Goal: Find contact information: Find contact information

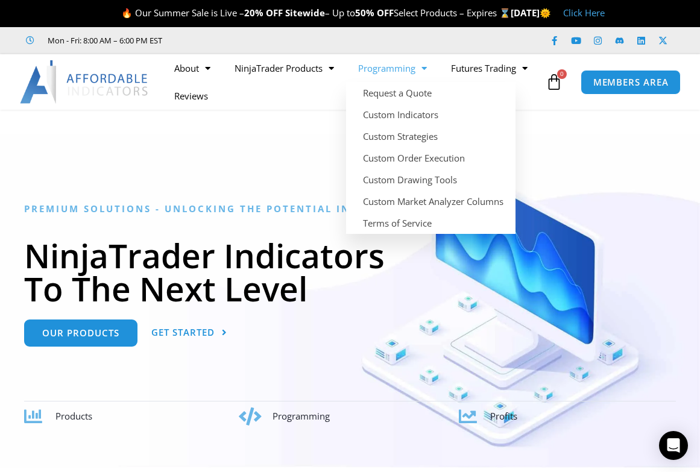
click at [405, 65] on link "Programming" at bounding box center [392, 68] width 93 height 28
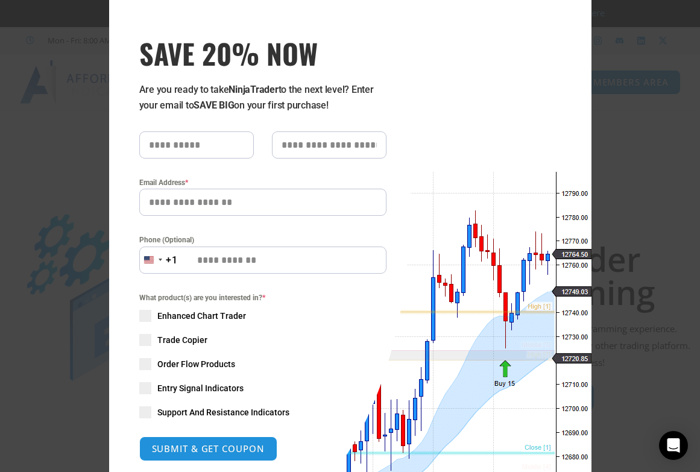
scroll to position [40, 0]
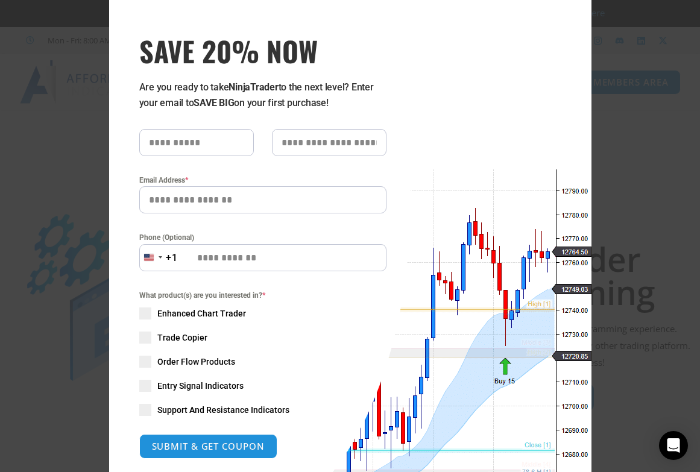
click at [180, 140] on input "text" at bounding box center [196, 142] width 115 height 27
type input "*****"
type input "******"
type input "**********"
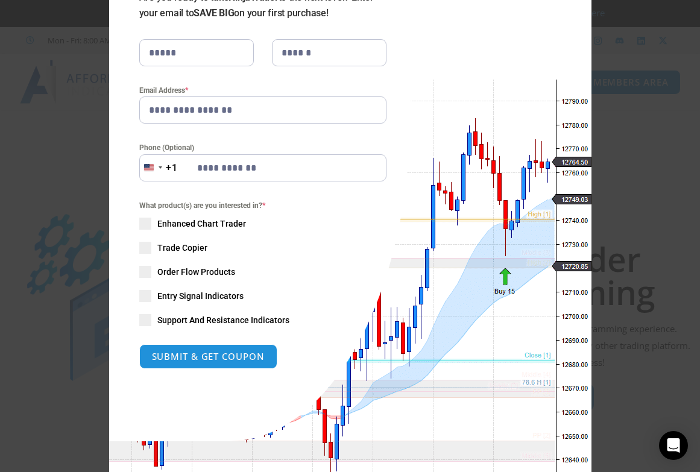
scroll to position [136, 0]
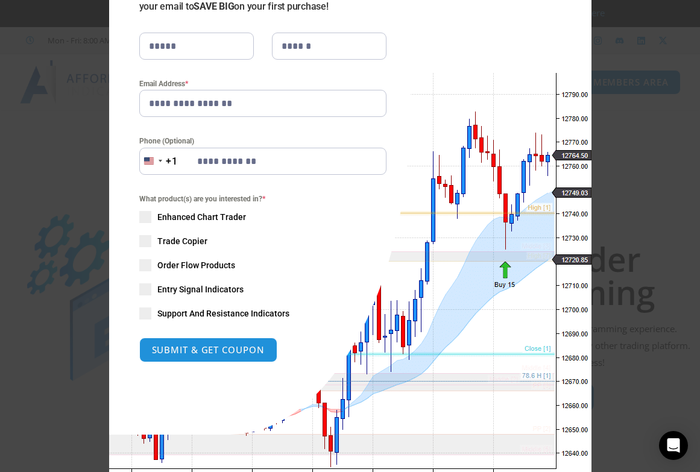
drag, startPoint x: 145, startPoint y: 264, endPoint x: 154, endPoint y: 268, distance: 9.7
click at [147, 265] on span at bounding box center [145, 265] width 12 height 12
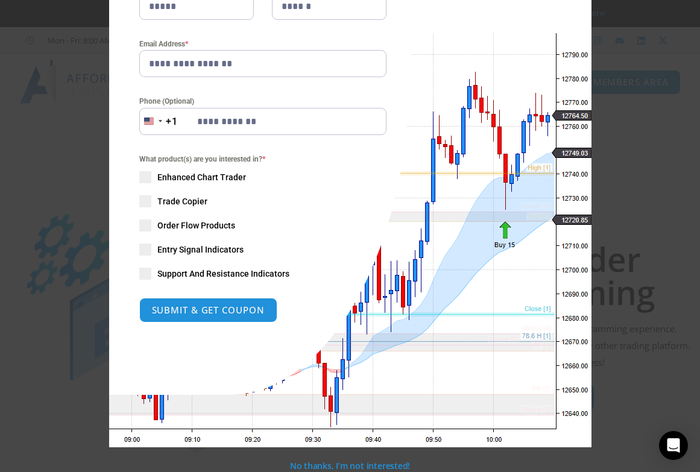
scroll to position [177, 0]
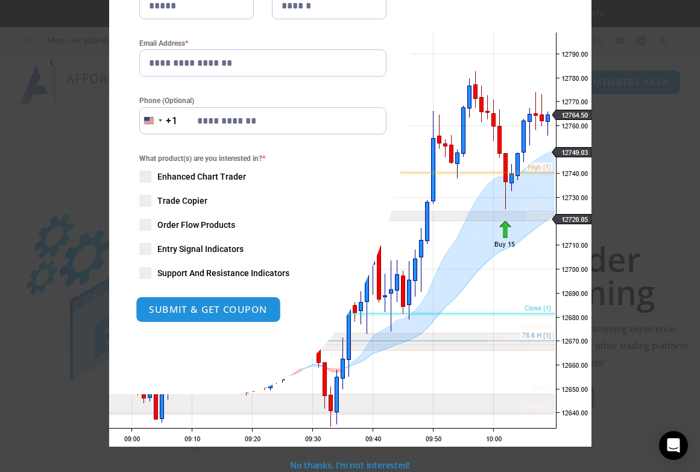
click at [215, 306] on button "SUBMIT & GET COUPON" at bounding box center [208, 310] width 145 height 26
type input "**********"
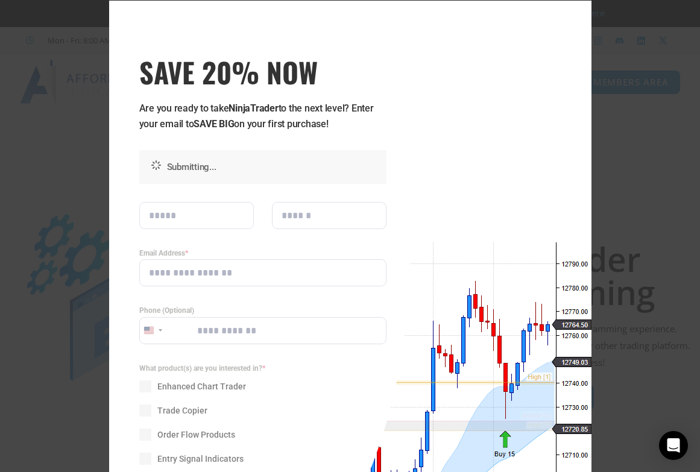
scroll to position [0, 0]
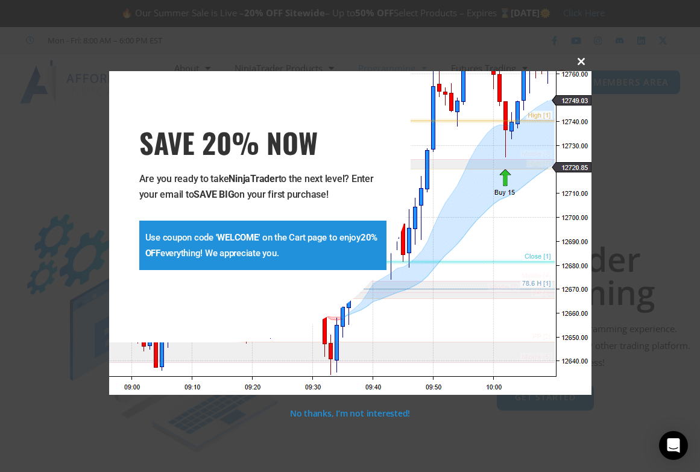
click at [580, 62] on span at bounding box center [581, 61] width 19 height 7
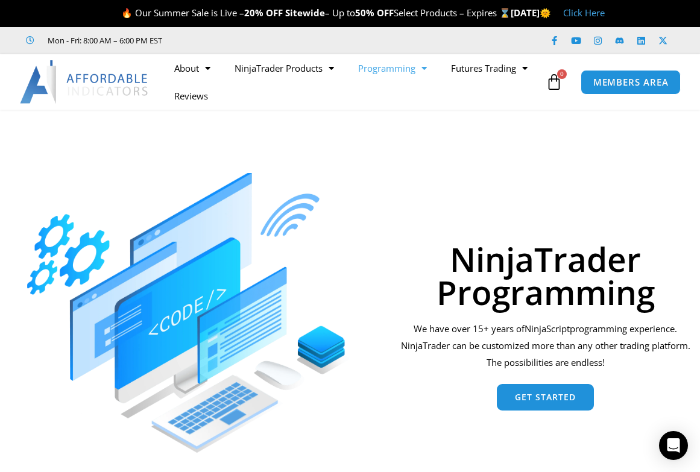
scroll to position [6, 0]
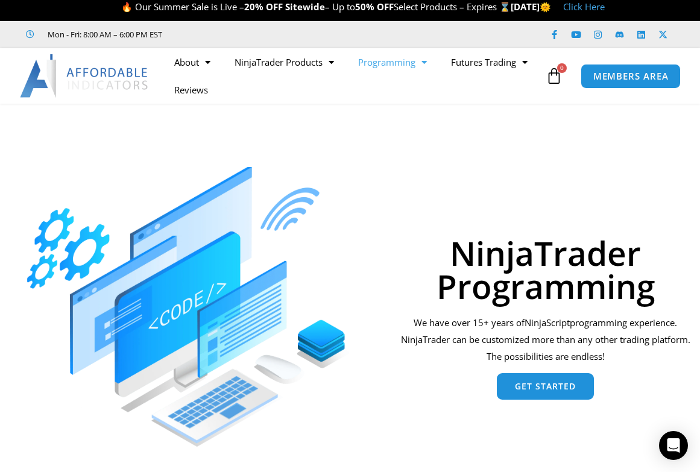
click at [559, 384] on span "Get Started" at bounding box center [545, 386] width 61 height 8
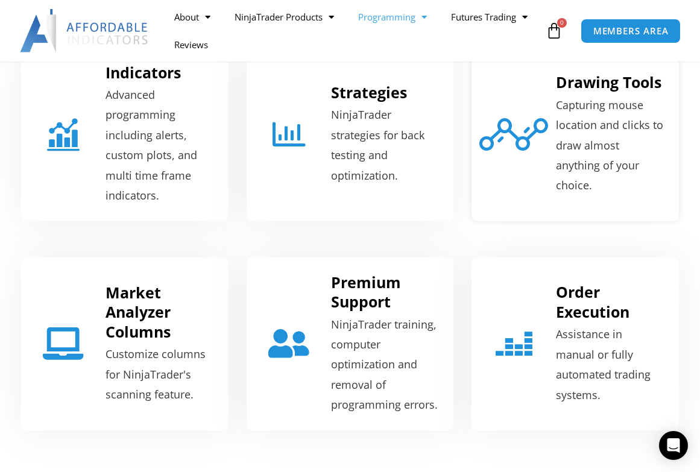
scroll to position [528, 0]
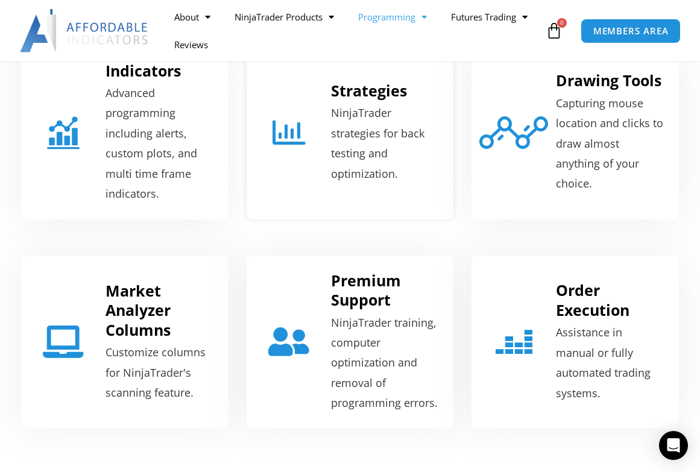
click at [360, 122] on p "NinjaTrader strategies for back testing and optimization." at bounding box center [385, 143] width 108 height 81
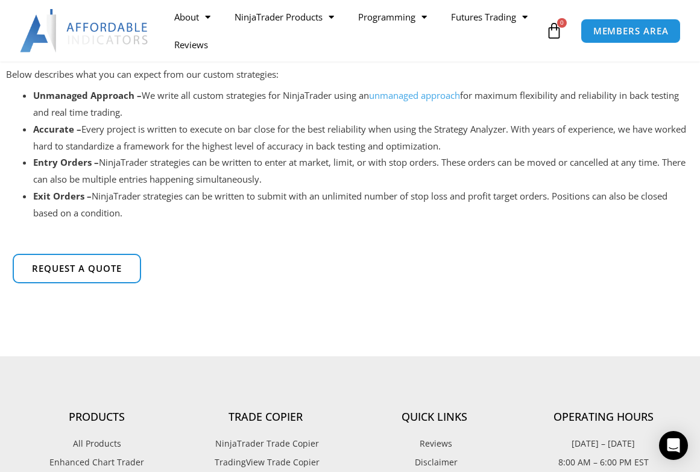
scroll to position [368, 0]
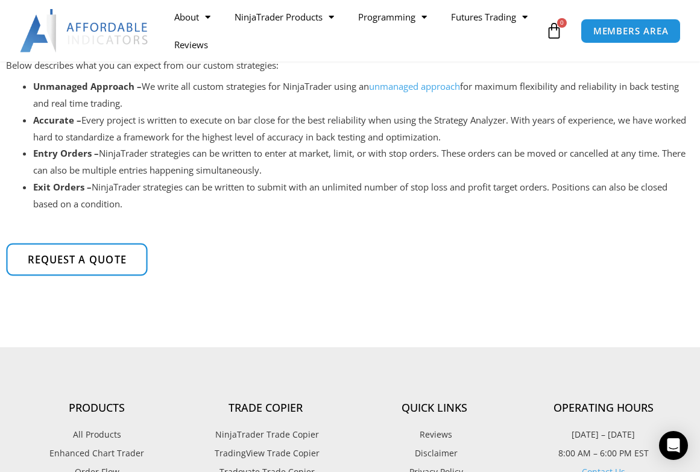
click at [115, 261] on span "Request a quote" at bounding box center [77, 260] width 99 height 10
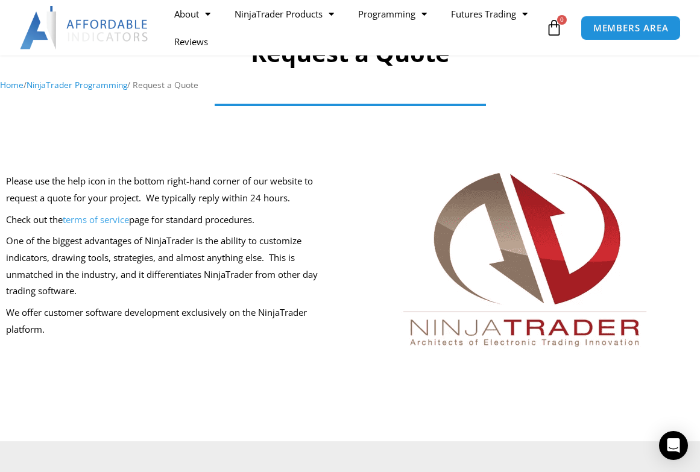
scroll to position [130, 0]
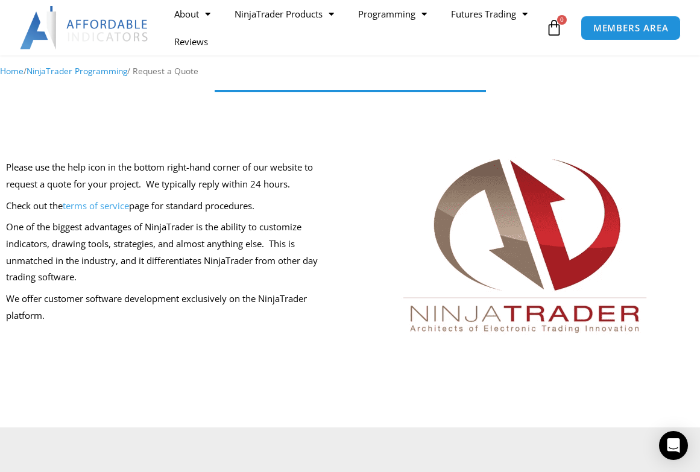
click at [511, 244] on img at bounding box center [526, 254] width 290 height 214
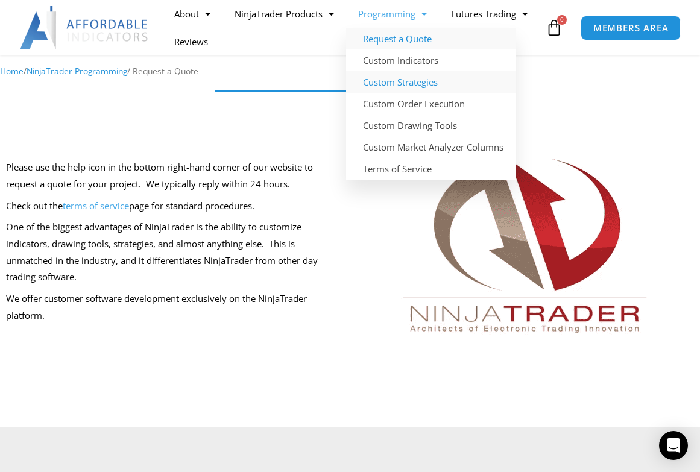
click at [410, 82] on link "Custom Strategies" at bounding box center [431, 82] width 170 height 22
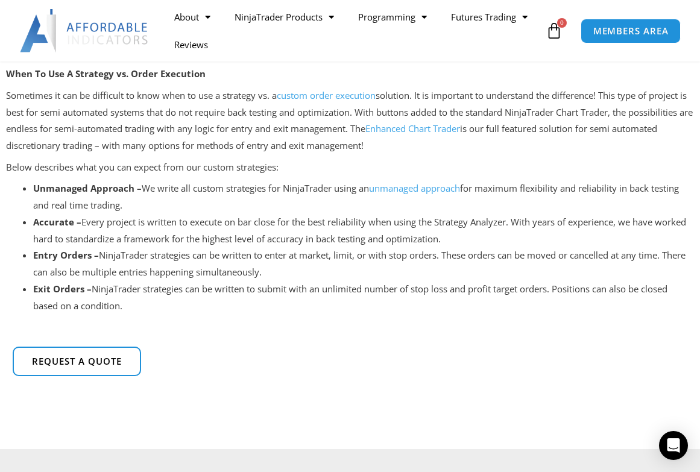
scroll to position [271, 0]
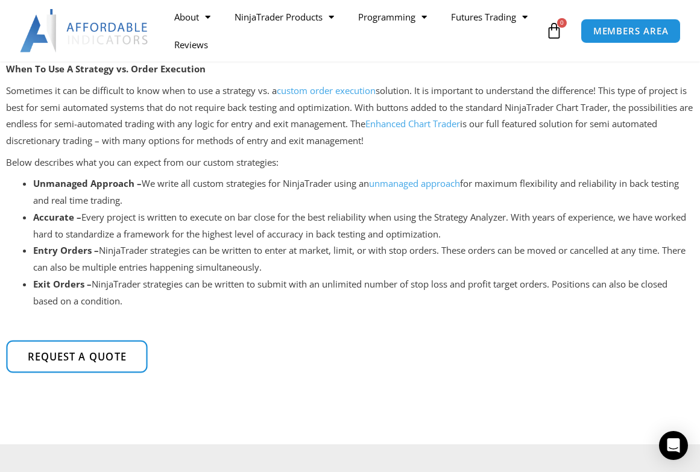
click at [94, 352] on span "Request a quote" at bounding box center [77, 357] width 99 height 10
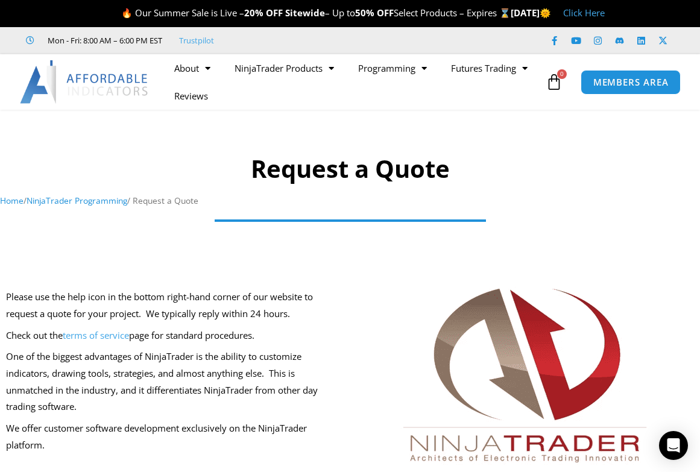
scroll to position [2, 0]
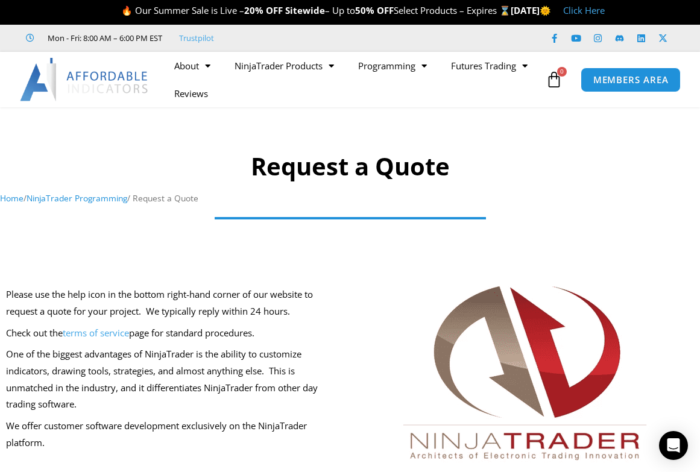
click at [389, 168] on h1 "Request a Quote" at bounding box center [350, 167] width 700 height 34
click at [379, 197] on nav "Home / NinjaTrader Programming / Request a Quote" at bounding box center [350, 199] width 700 height 16
click at [379, 201] on nav "Home / NinjaTrader Programming / Request a Quote" at bounding box center [350, 199] width 700 height 16
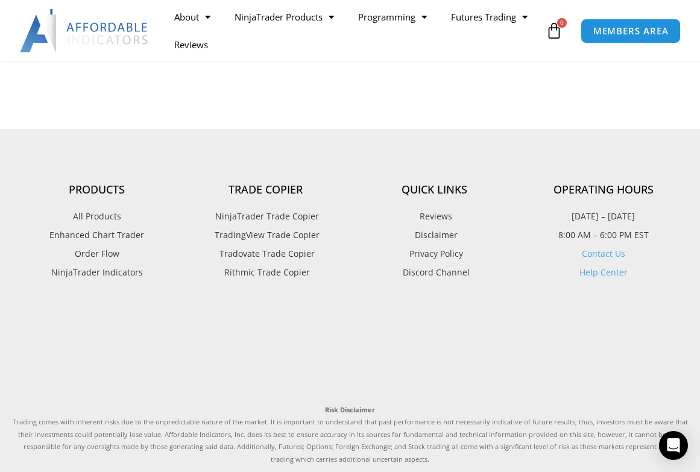
scroll to position [430, 0]
click at [611, 253] on link "Contact Us" at bounding box center [603, 251] width 43 height 11
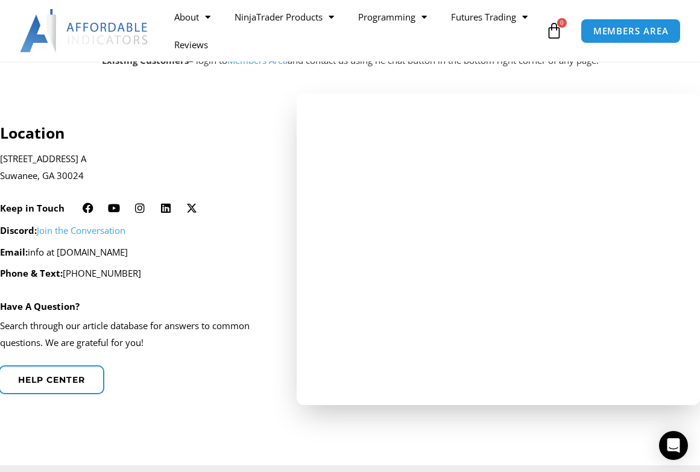
scroll to position [242, 0]
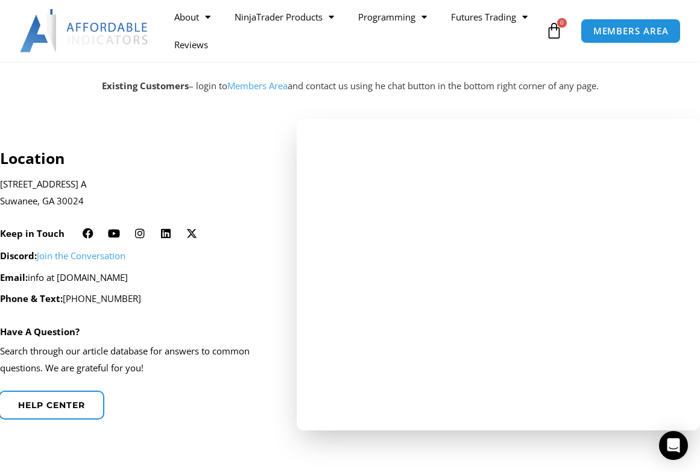
drag, startPoint x: 157, startPoint y: 276, endPoint x: 30, endPoint y: 274, distance: 127.3
click at [30, 274] on p "Email: info at [DOMAIN_NAME]" at bounding box center [133, 278] width 267 height 17
copy p "info at [DOMAIN_NAME]"
click at [675, 439] on icon "Open Intercom Messenger" at bounding box center [674, 446] width 14 height 16
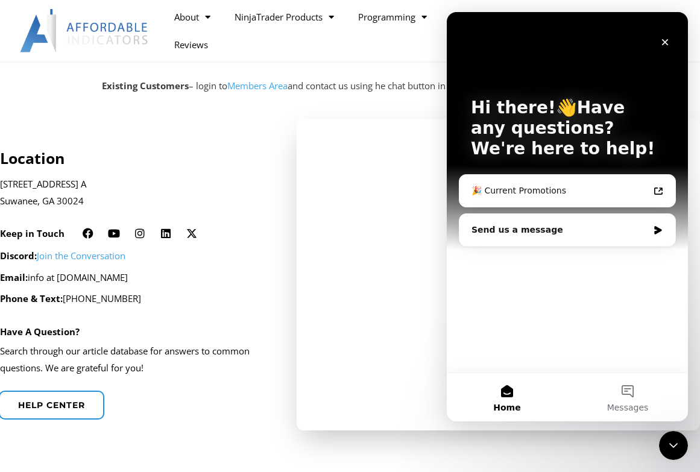
scroll to position [0, 0]
click at [504, 234] on div "Send us a message" at bounding box center [560, 230] width 177 height 13
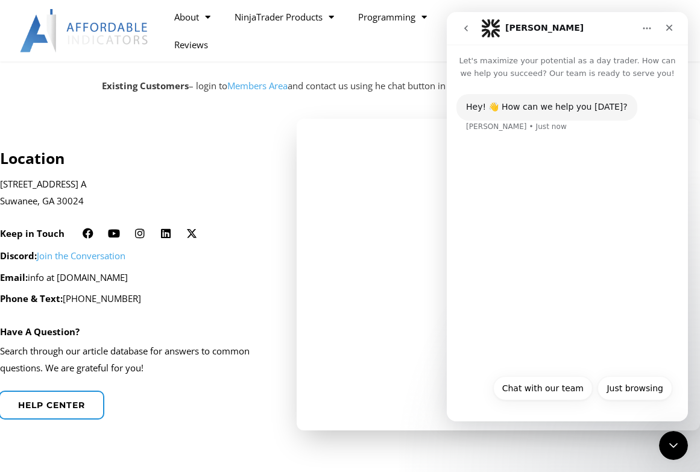
click at [530, 389] on button "Chat with our team" at bounding box center [543, 388] width 100 height 24
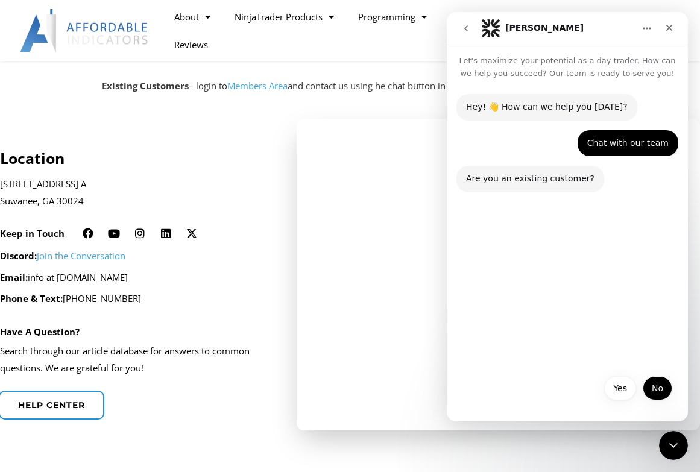
click at [651, 389] on button "No" at bounding box center [658, 388] width 30 height 24
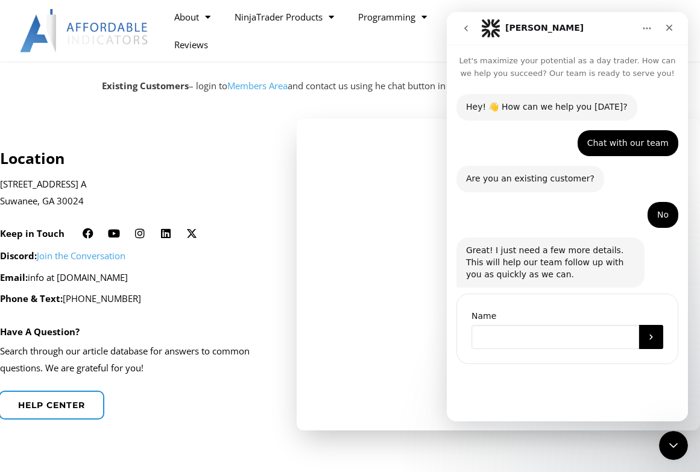
click at [549, 338] on input "Name" at bounding box center [556, 337] width 168 height 24
type input "*****"
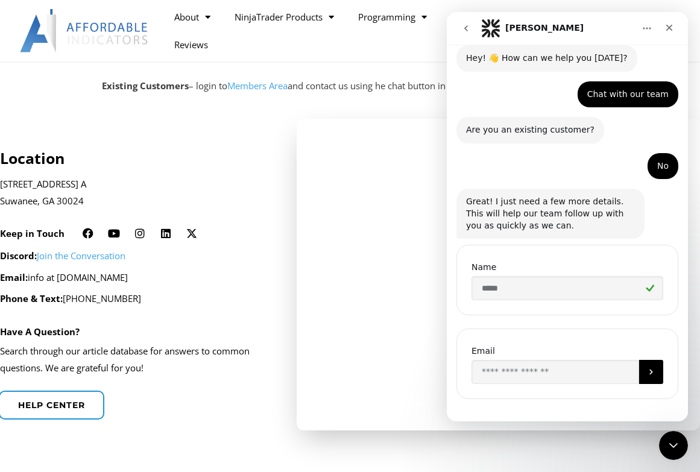
scroll to position [59, 0]
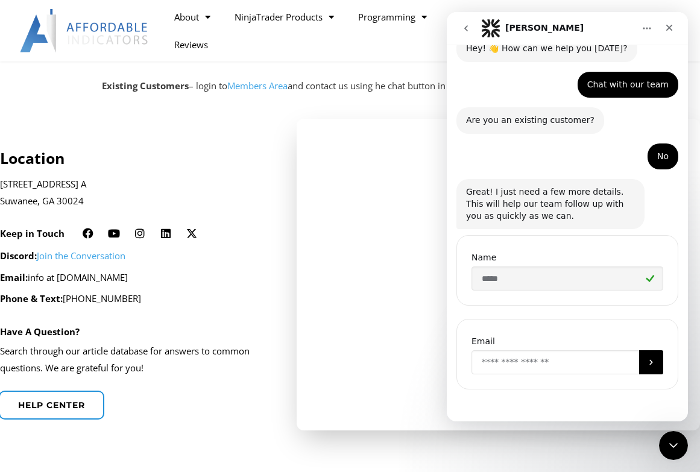
click at [560, 364] on input "Enter your email" at bounding box center [556, 362] width 168 height 24
type input "**********"
click at [647, 361] on icon "Submit" at bounding box center [652, 363] width 10 height 10
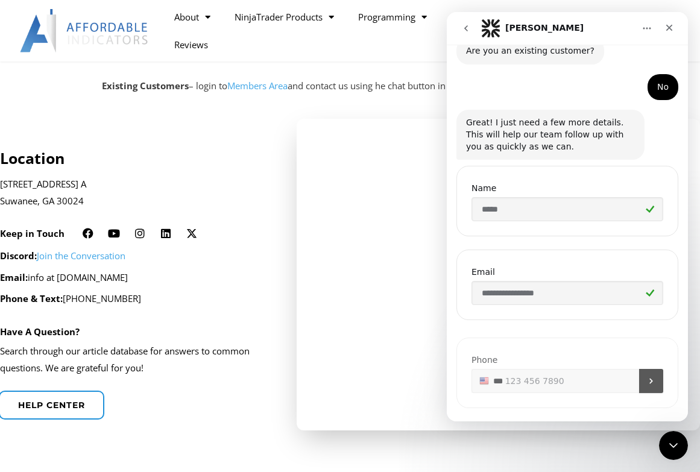
scroll to position [142, 0]
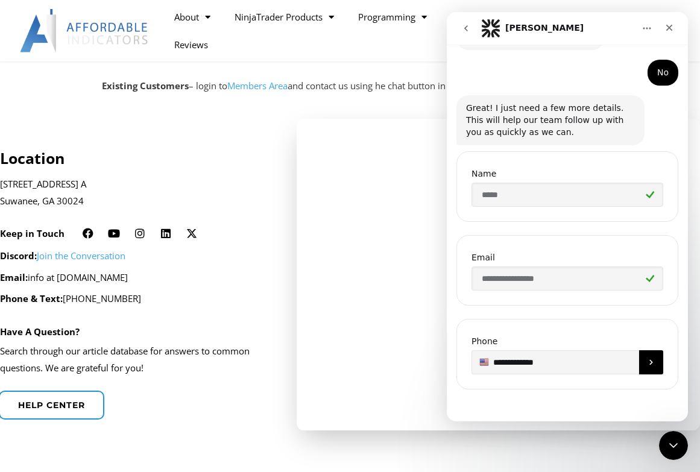
type input "**********"
click at [646, 357] on button "Submit" at bounding box center [651, 362] width 24 height 24
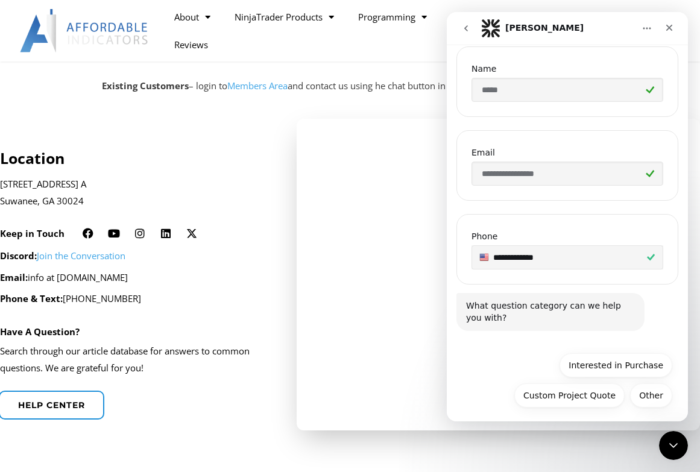
scroll to position [253, 0]
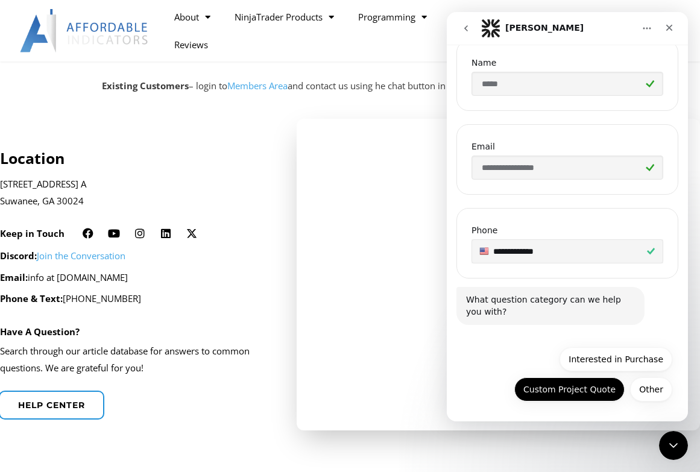
click at [557, 389] on button "Custom Project Quote" at bounding box center [570, 390] width 110 height 24
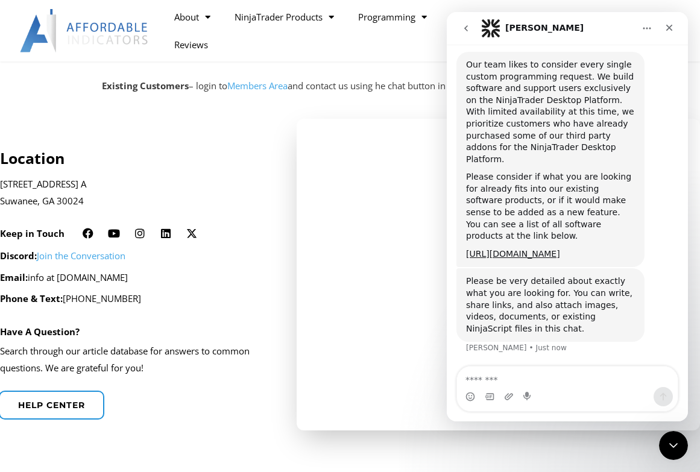
scroll to position [573, 0]
click at [558, 249] on link "[URL][DOMAIN_NAME]" at bounding box center [513, 254] width 94 height 10
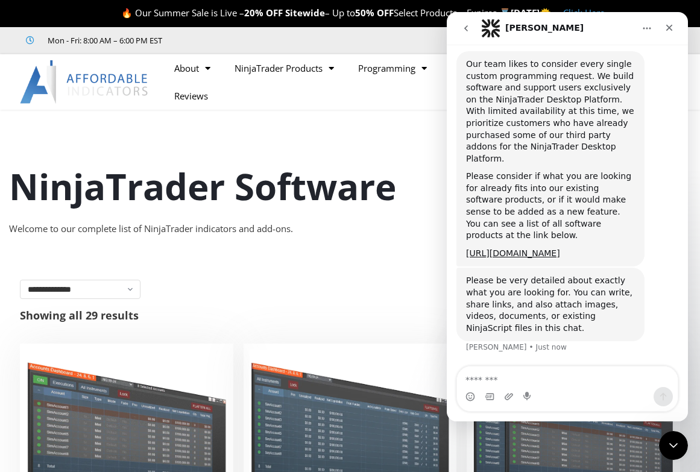
click at [651, 322] on div "Please be very detailed about exactly what you are looking for. You can write, …" at bounding box center [568, 318] width 222 height 100
click at [669, 24] on icon "Close" at bounding box center [670, 28] width 10 height 10
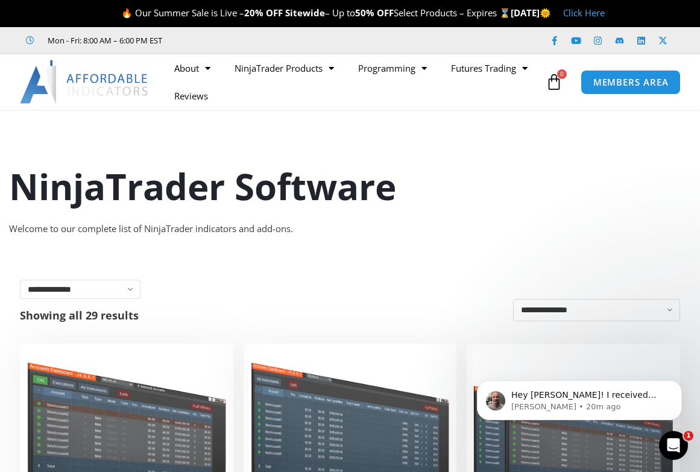
scroll to position [763, 0]
